Goal: Information Seeking & Learning: Understand process/instructions

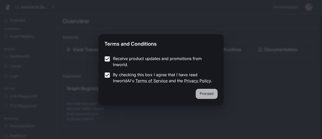
click at [205, 96] on button "Proceed" at bounding box center [207, 94] width 22 height 10
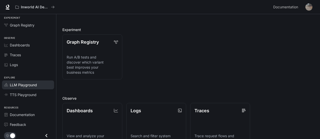
scroll to position [50, 0]
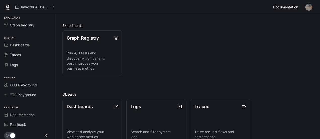
click at [280, 7] on span "Documentation" at bounding box center [286, 7] width 25 height 6
click at [45, 132] on icon "Close drawer" at bounding box center [46, 135] width 7 height 7
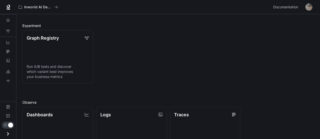
scroll to position [0, 0]
click at [9, 135] on icon "Open drawer" at bounding box center [8, 133] width 7 height 7
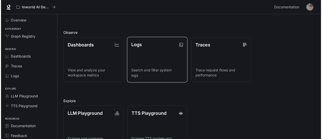
scroll to position [129, 0]
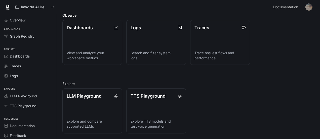
click at [312, 8] on img "button" at bounding box center [309, 7] width 7 height 7
